Goal: Information Seeking & Learning: Learn about a topic

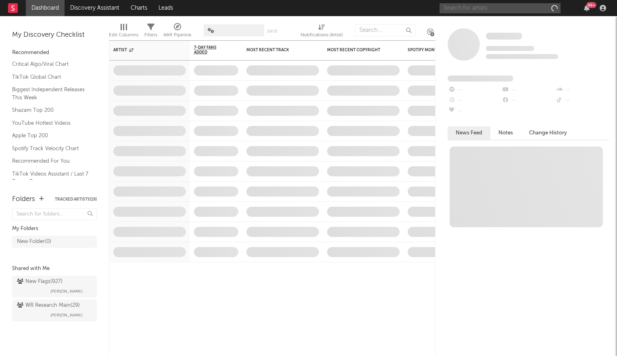
click at [516, 8] on input "text" at bounding box center [500, 8] width 121 height 10
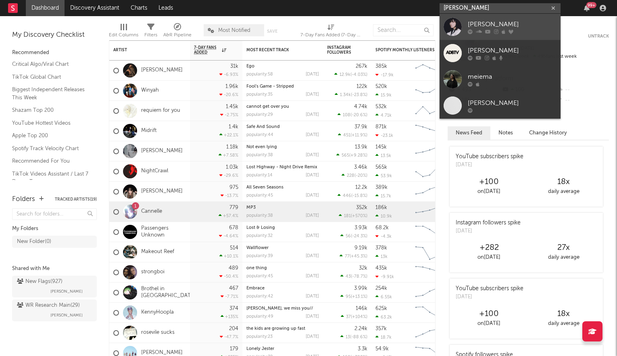
type input "[PERSON_NAME]"
click at [518, 23] on div "[PERSON_NAME]" at bounding box center [512, 24] width 89 height 10
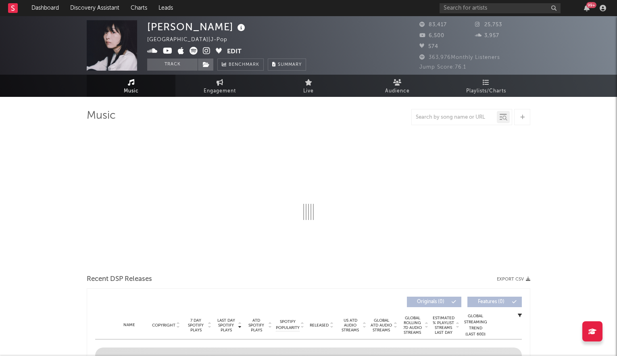
select select "6m"
